Goal: Information Seeking & Learning: Learn about a topic

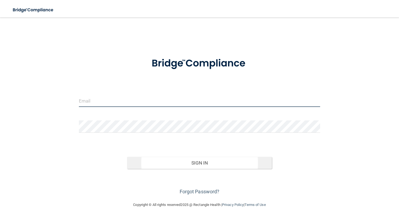
type input "[EMAIL_ADDRESS][DOMAIN_NAME]"
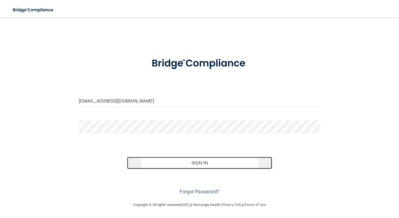
click at [170, 159] on button "Sign In" at bounding box center [199, 162] width 145 height 12
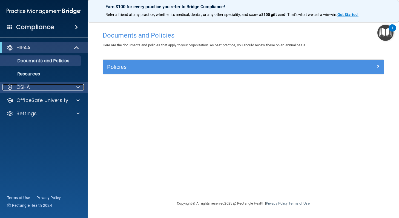
click at [30, 89] on p "OSHA" at bounding box center [23, 87] width 14 height 7
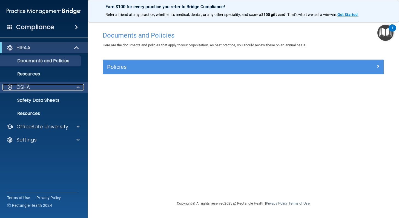
click at [30, 89] on p "OSHA" at bounding box center [23, 87] width 14 height 7
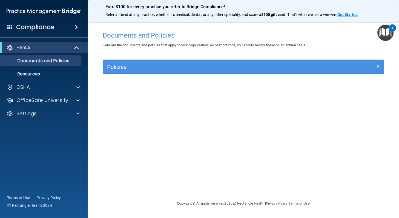
click at [41, 52] on div "HIPAA" at bounding box center [44, 47] width 88 height 11
click at [52, 59] on p "Documents and Policies" at bounding box center [41, 60] width 75 height 5
click at [21, 79] on link "Resources" at bounding box center [38, 73] width 86 height 11
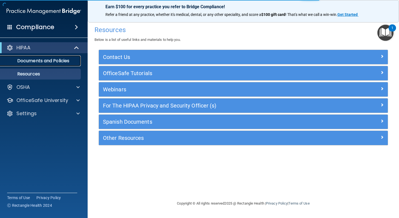
click at [27, 65] on link "Documents and Policies" at bounding box center [38, 60] width 86 height 11
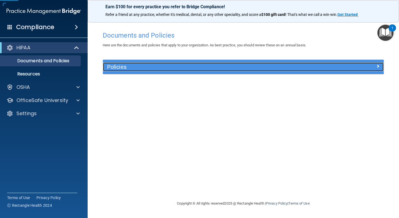
click at [117, 68] on h5 "Policies" at bounding box center [208, 67] width 202 height 6
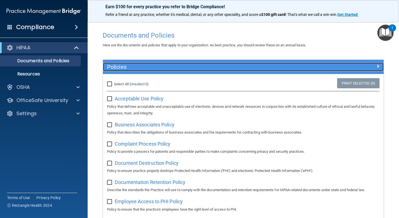
click at [117, 68] on h5 "Policies" at bounding box center [208, 67] width 202 height 6
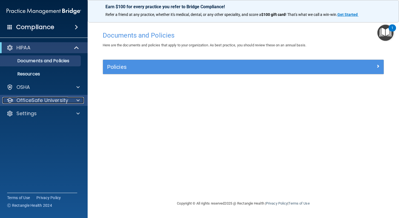
click at [49, 100] on p "OfficeSafe University" at bounding box center [42, 100] width 52 height 7
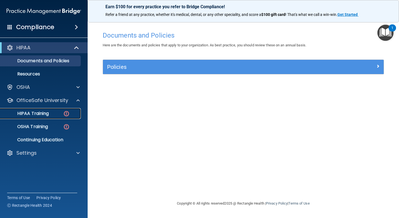
click at [40, 112] on p "HIPAA Training" at bounding box center [26, 113] width 45 height 5
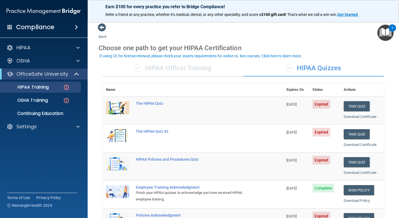
click at [156, 68] on div "✓ HIPAA Officer Training" at bounding box center [173, 68] width 141 height 16
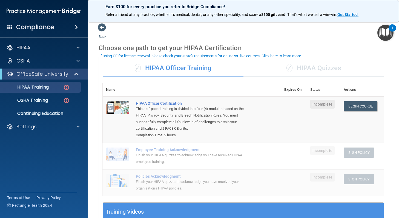
click at [316, 67] on div "✓ HIPAA Quizzes" at bounding box center [313, 68] width 141 height 16
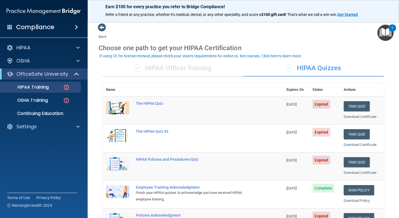
click at [193, 71] on div "✓ HIPAA Officer Training" at bounding box center [173, 68] width 141 height 16
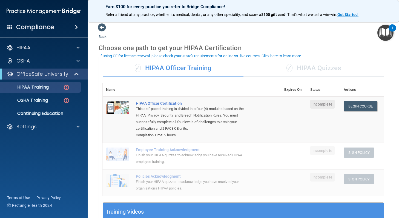
click at [320, 72] on div "✓ HIPAA Quizzes" at bounding box center [313, 68] width 141 height 16
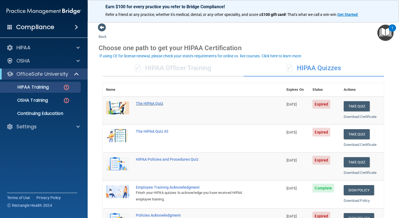
click at [150, 102] on div "The HIPAA Quiz" at bounding box center [196, 103] width 120 height 4
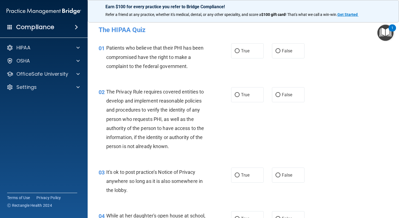
click at [38, 30] on h4 "Compliance" at bounding box center [35, 27] width 38 height 8
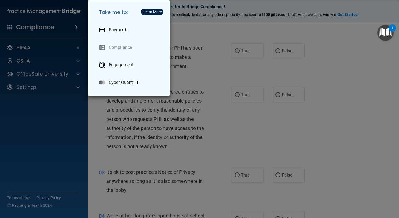
click at [31, 45] on div "Take me to: Payments Compliance Engagement Cyber Quant" at bounding box center [199, 109] width 399 height 218
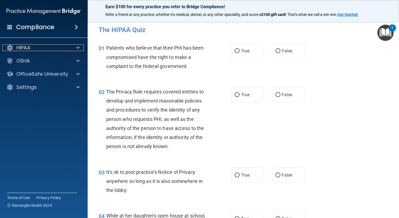
click at [29, 48] on p "HIPAA" at bounding box center [23, 47] width 14 height 7
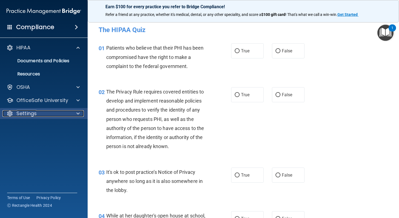
click at [30, 113] on p "Settings" at bounding box center [26, 113] width 20 height 7
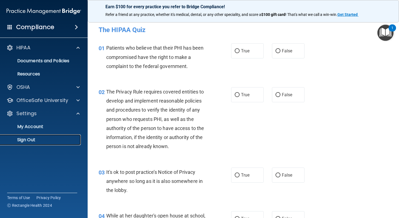
click at [36, 139] on p "Sign Out" at bounding box center [41, 139] width 75 height 5
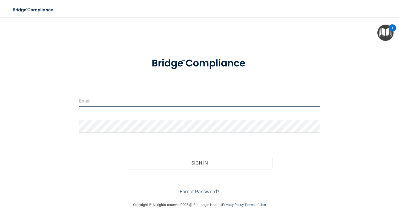
type input "[EMAIL_ADDRESS][DOMAIN_NAME]"
